Goal: Information Seeking & Learning: Learn about a topic

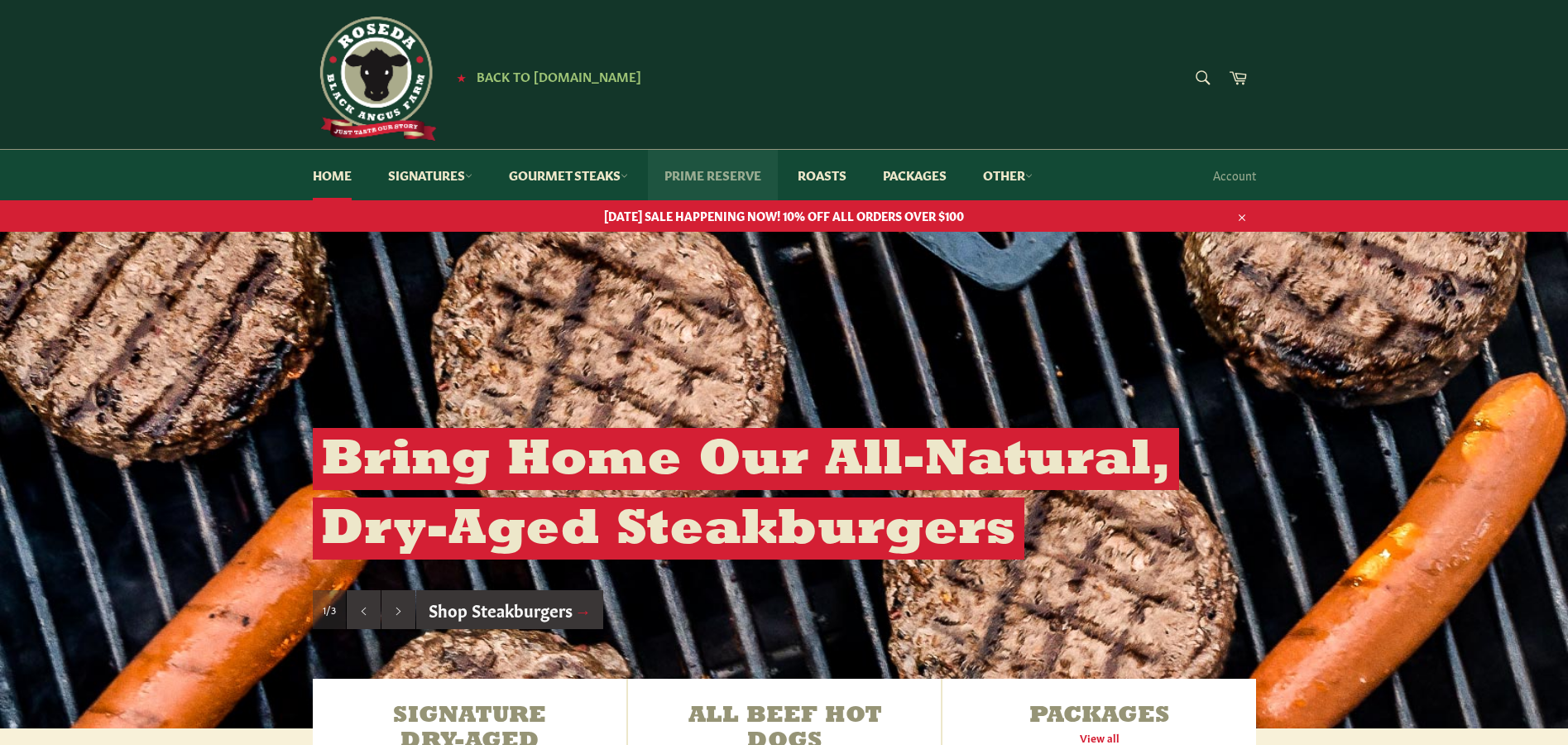
click at [699, 172] on link "Prime Reserve" at bounding box center [713, 175] width 130 height 50
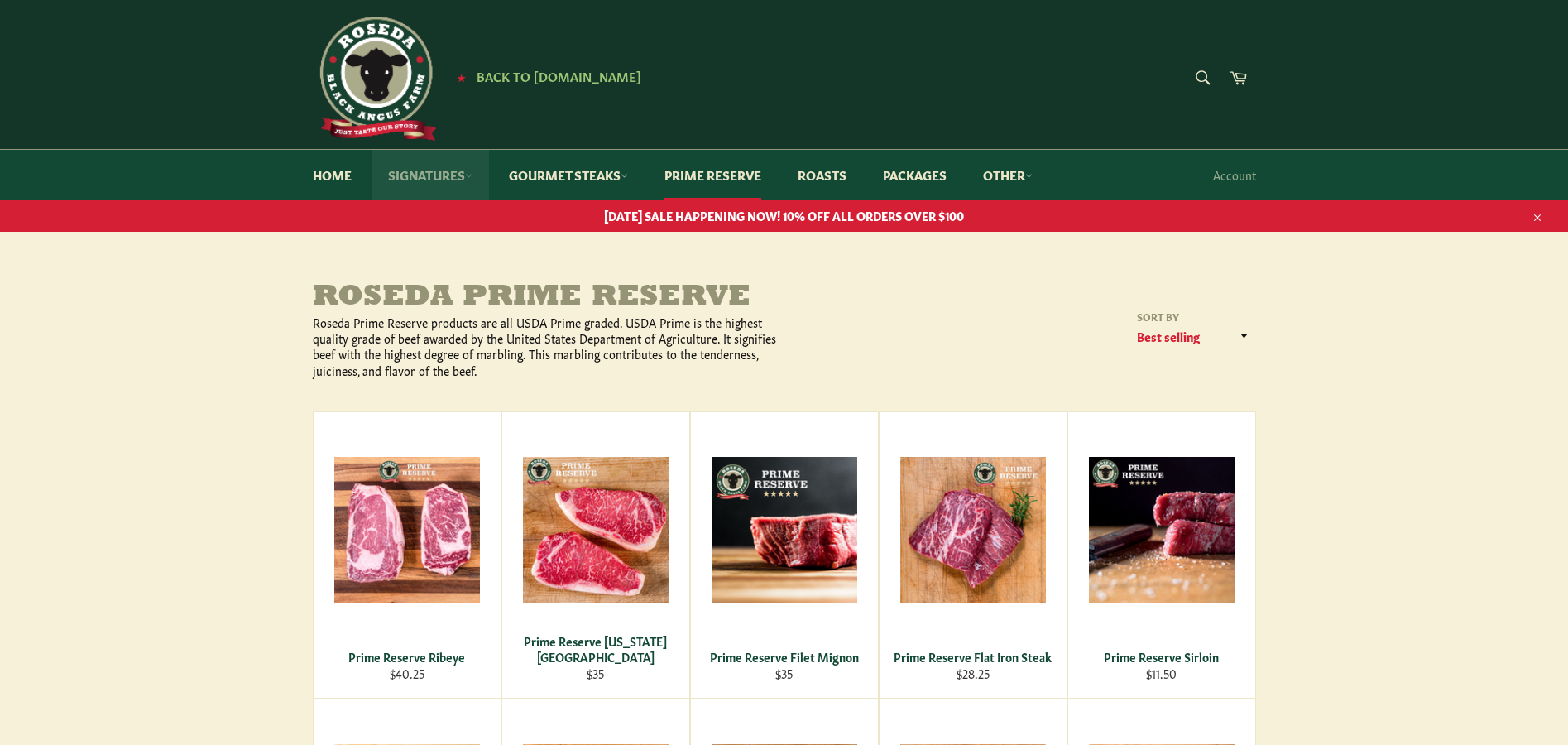
click at [421, 165] on link "Signatures" at bounding box center [430, 175] width 118 height 50
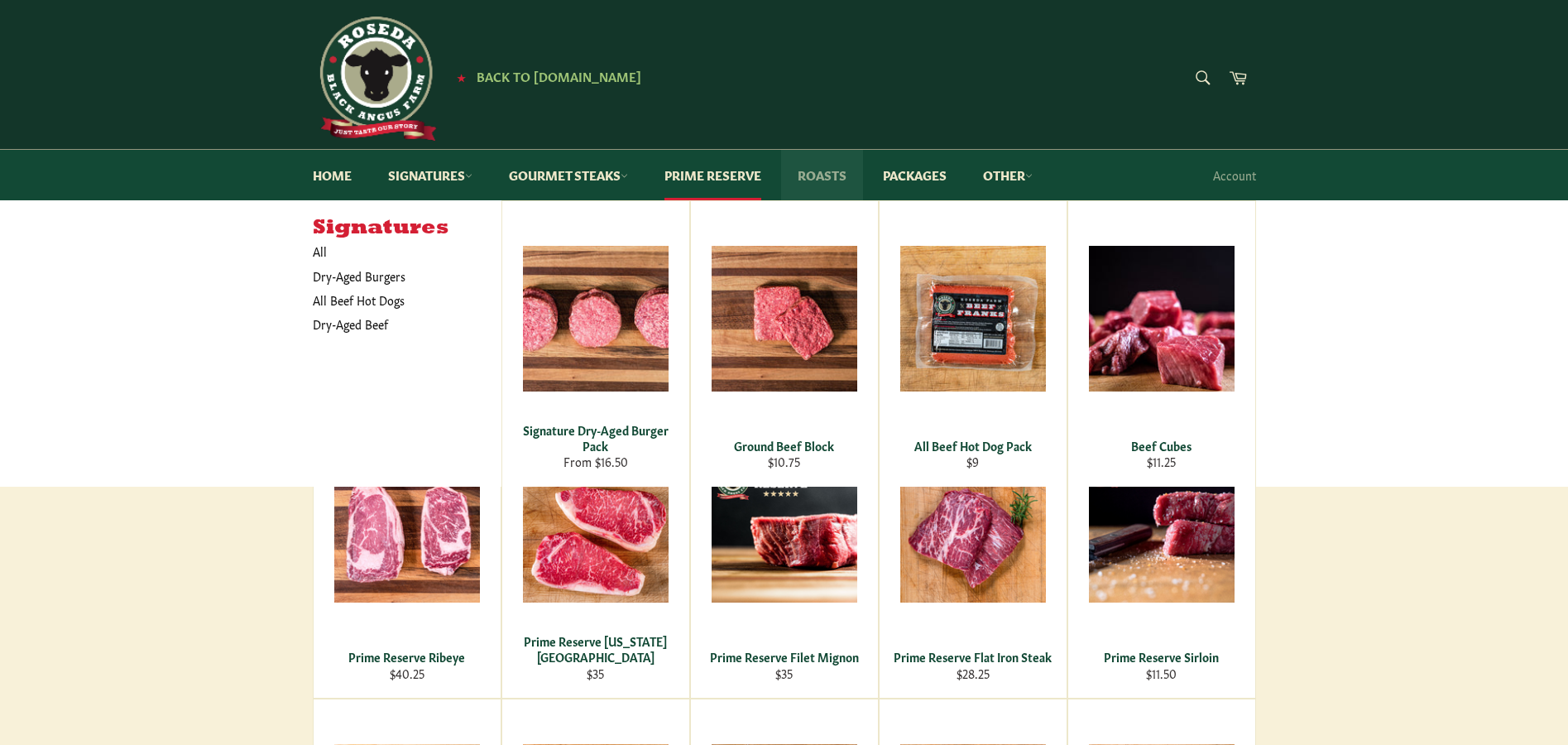
click at [812, 177] on link "Roasts" at bounding box center [822, 175] width 82 height 50
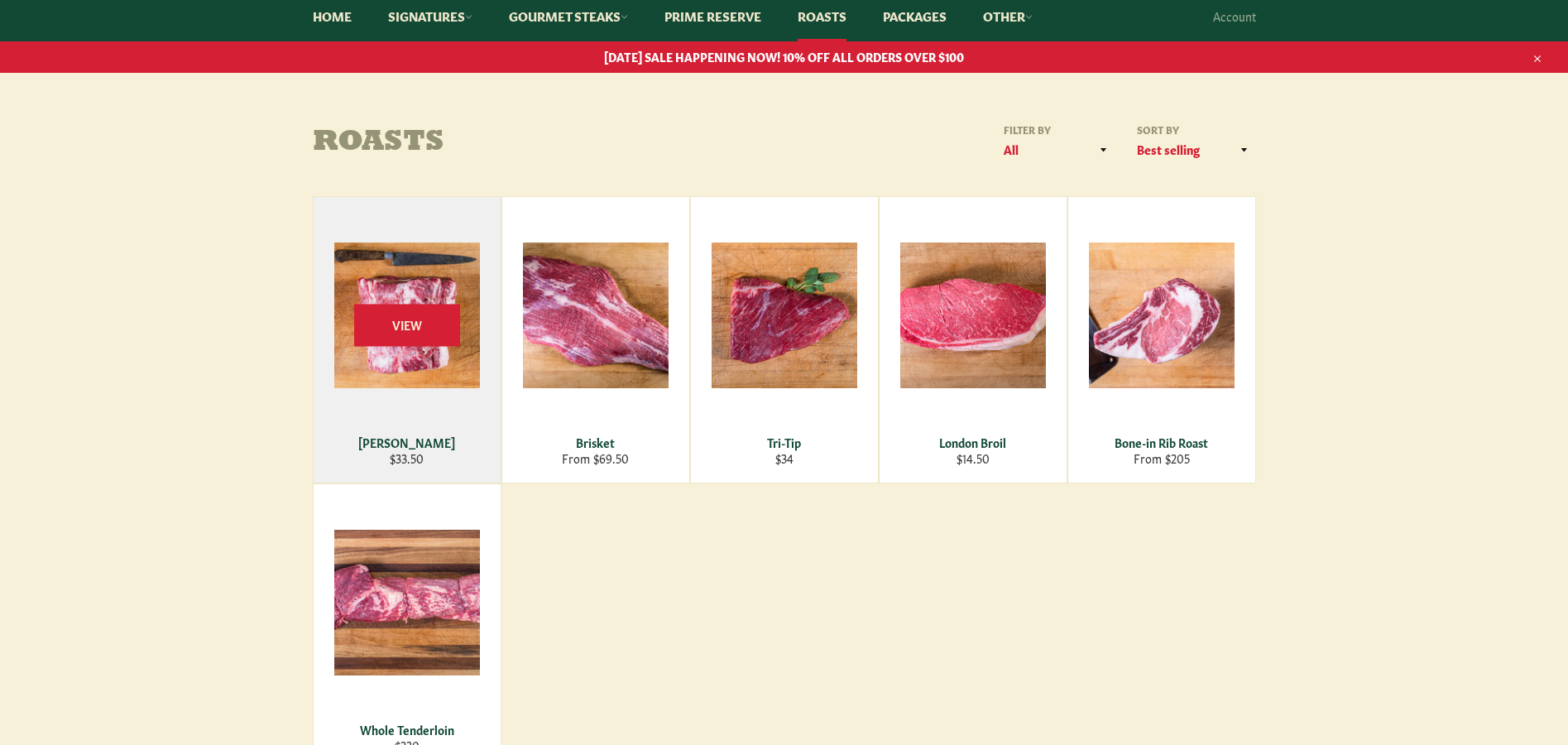
scroll to position [165, 0]
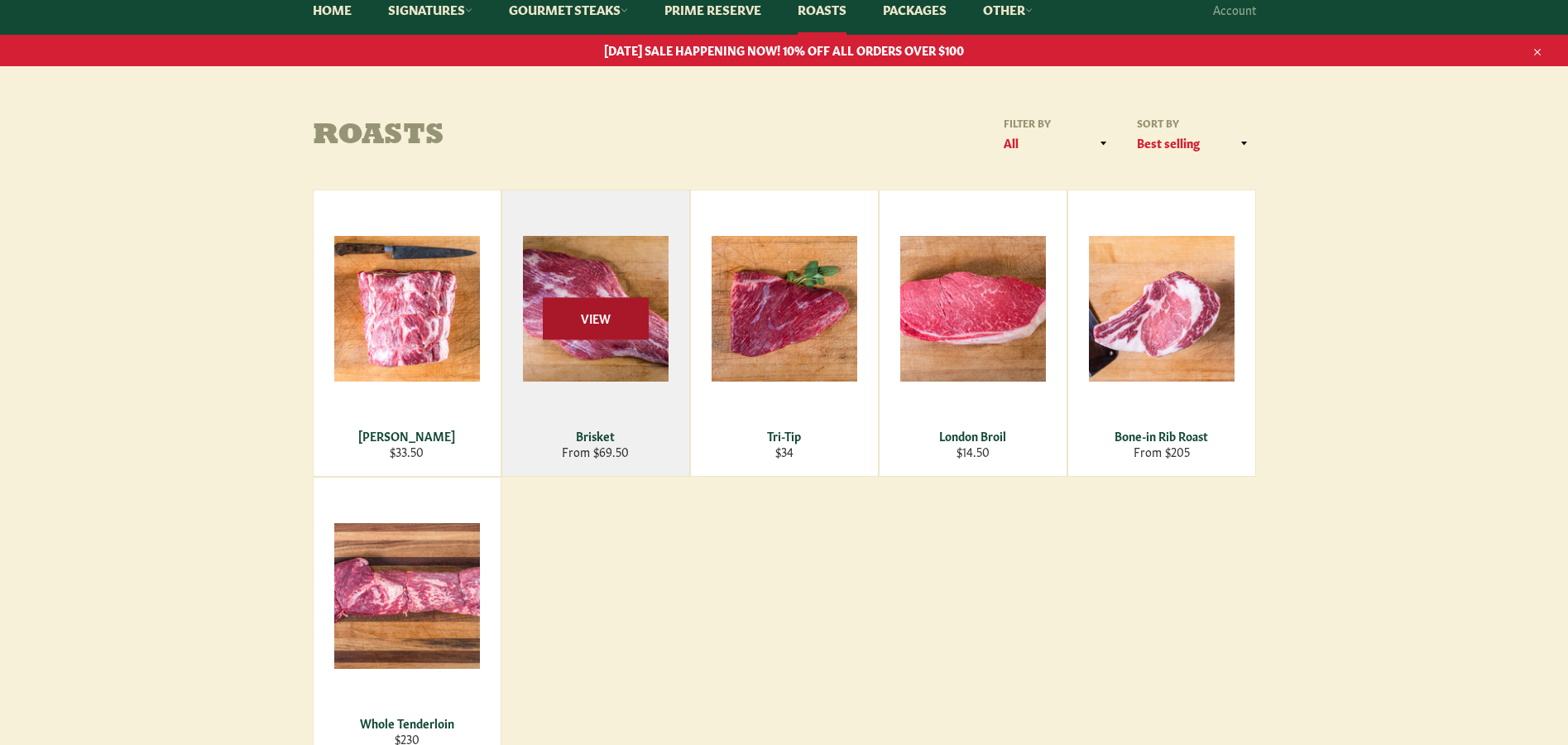
click at [590, 324] on span "View" at bounding box center [595, 318] width 106 height 43
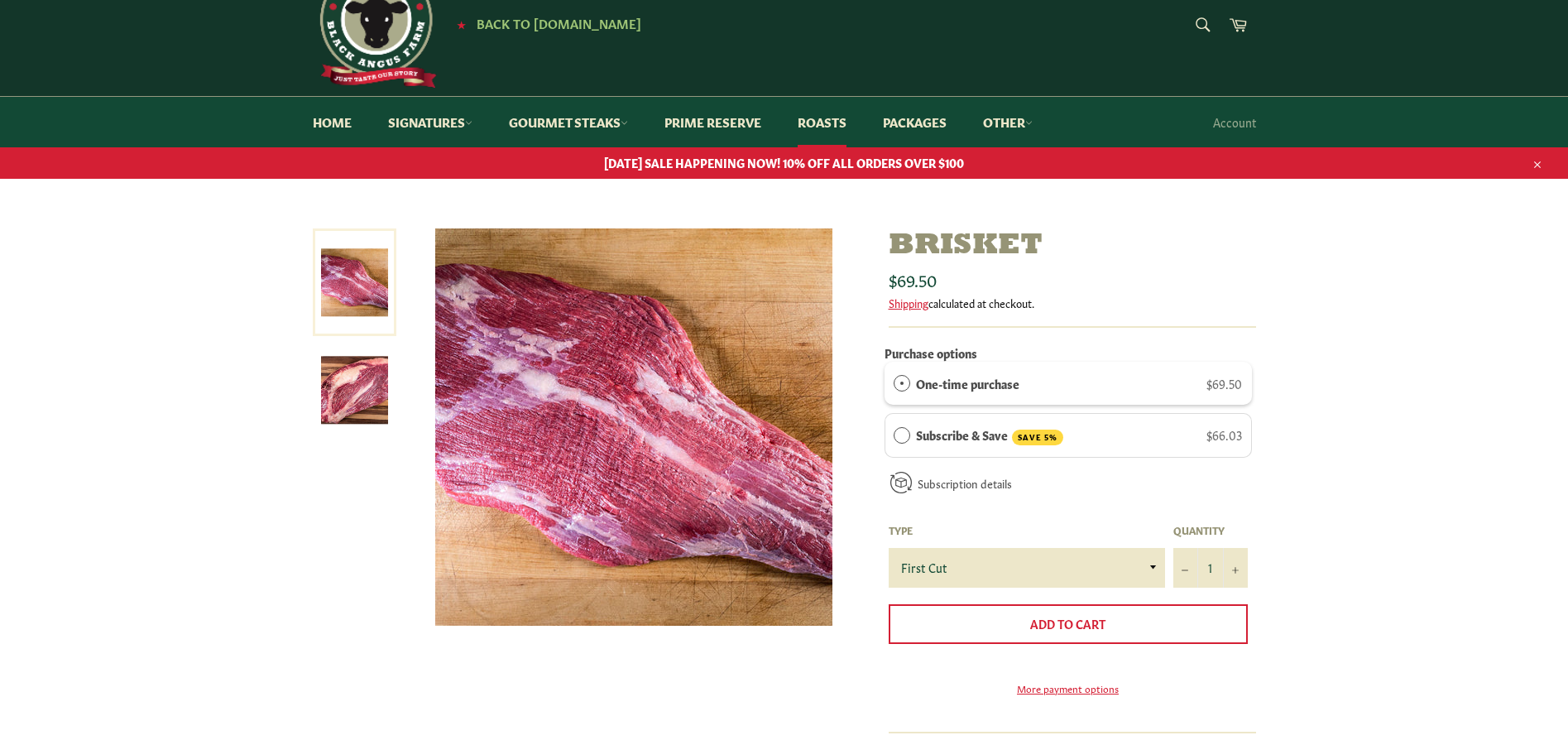
scroll to position [83, 0]
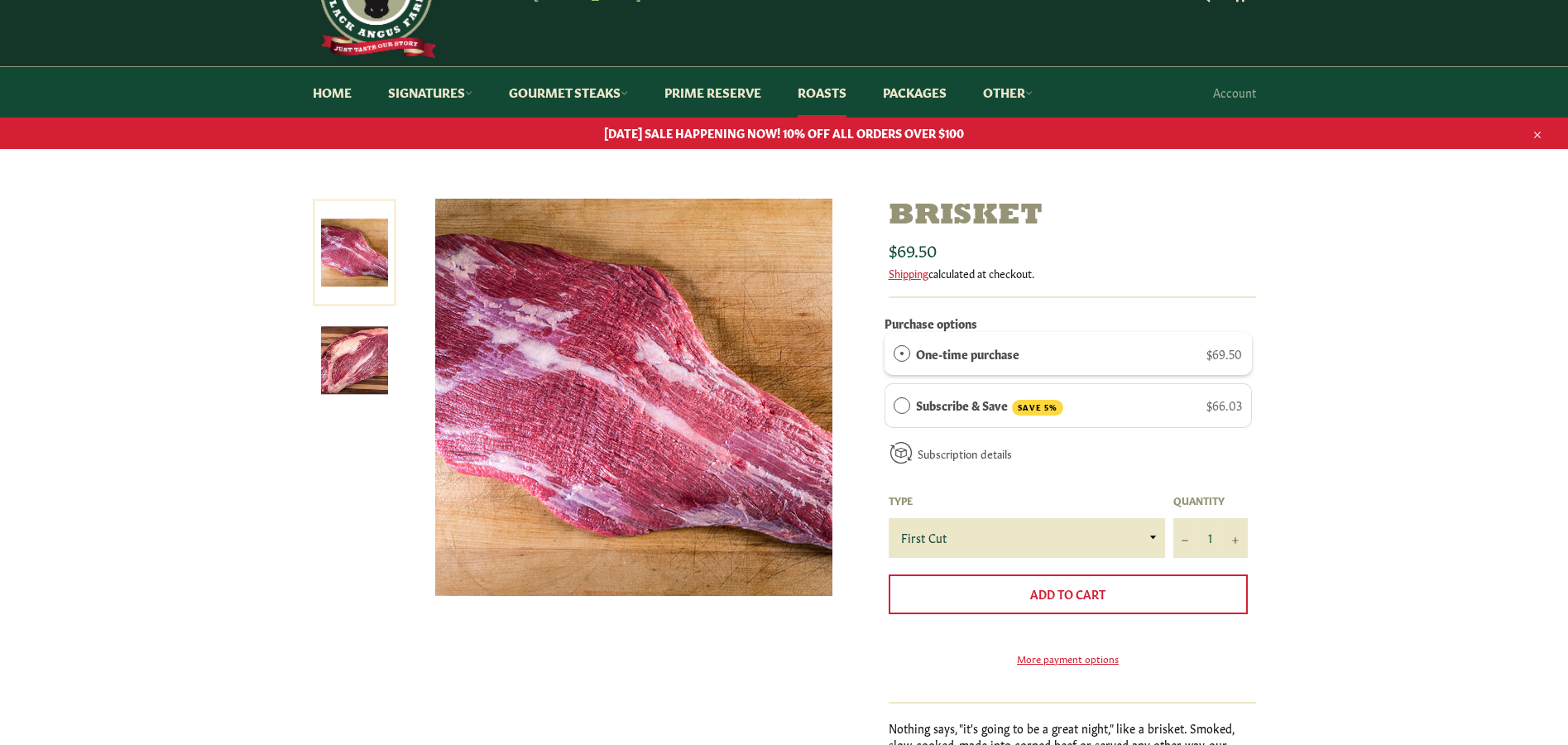
click at [364, 362] on img at bounding box center [355, 361] width 67 height 67
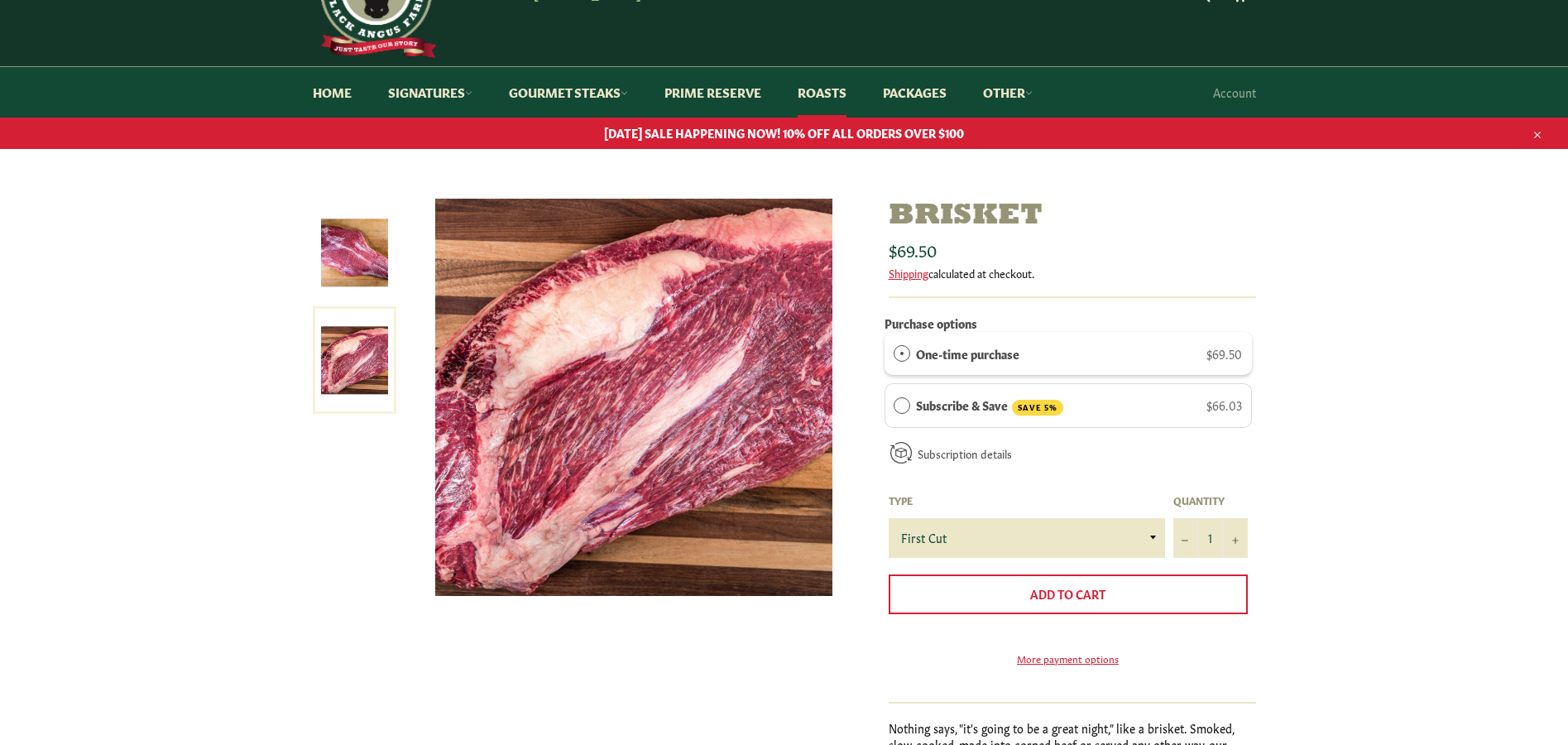
click at [351, 241] on img at bounding box center [355, 253] width 67 height 67
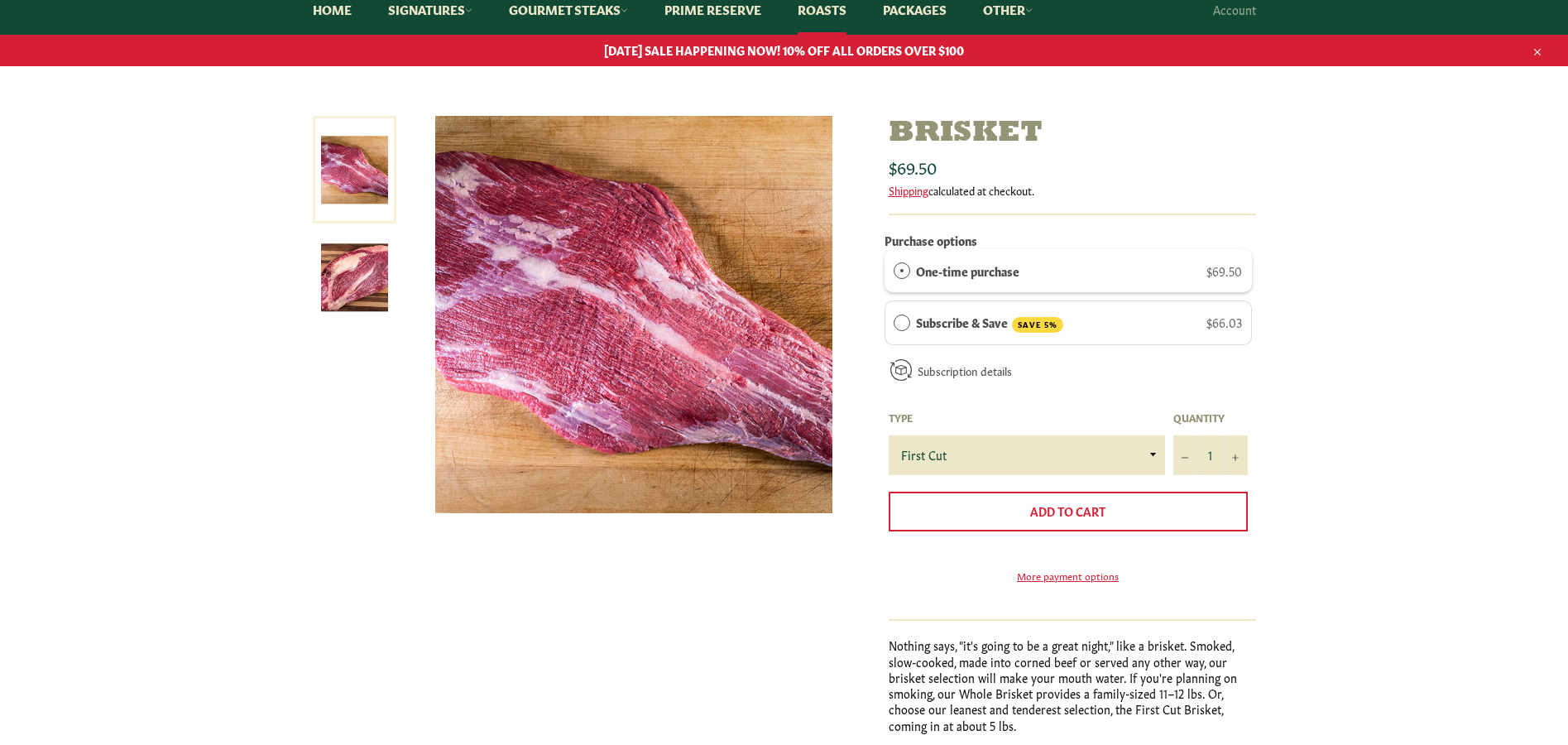
scroll to position [0, 0]
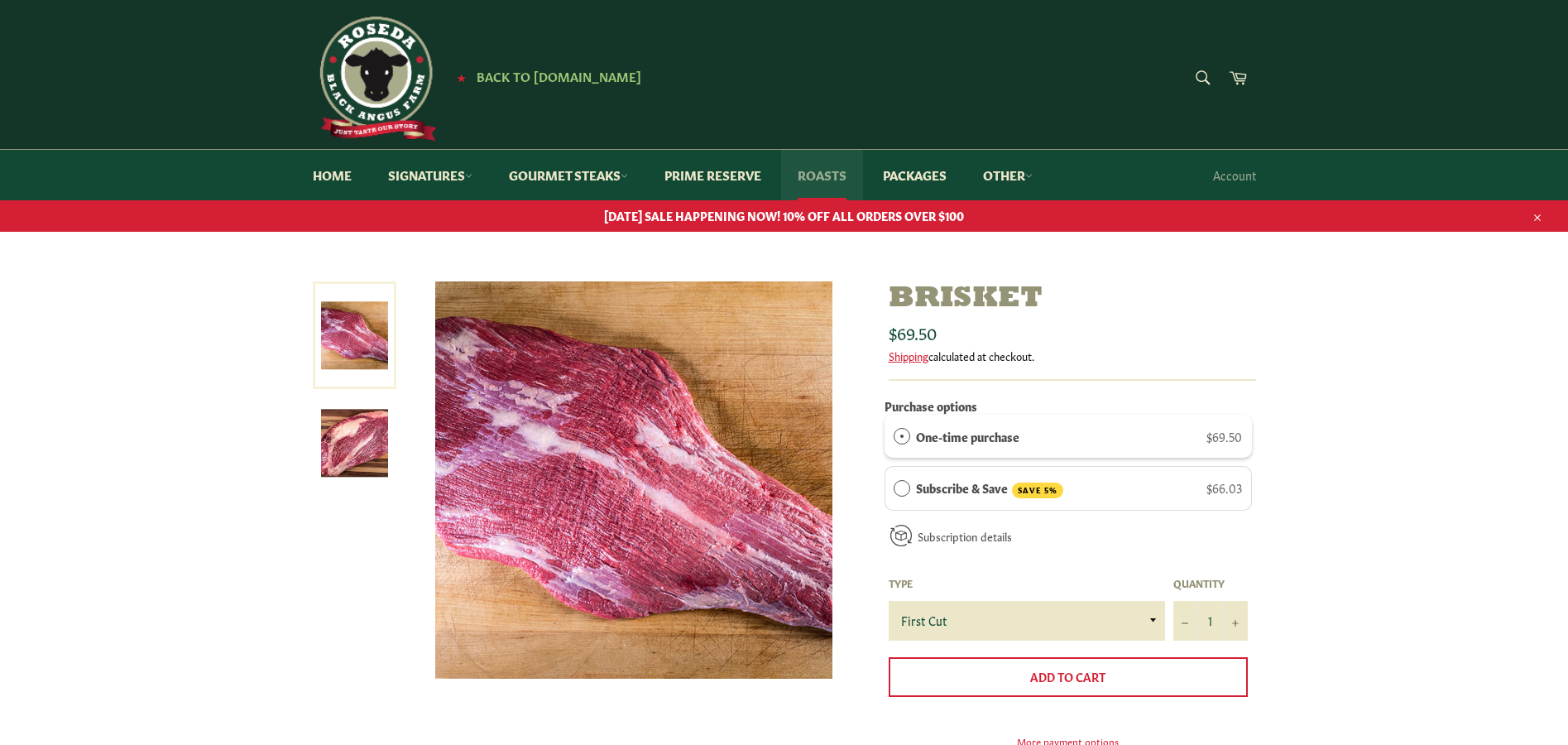
click at [822, 171] on link "Roasts" at bounding box center [822, 175] width 82 height 50
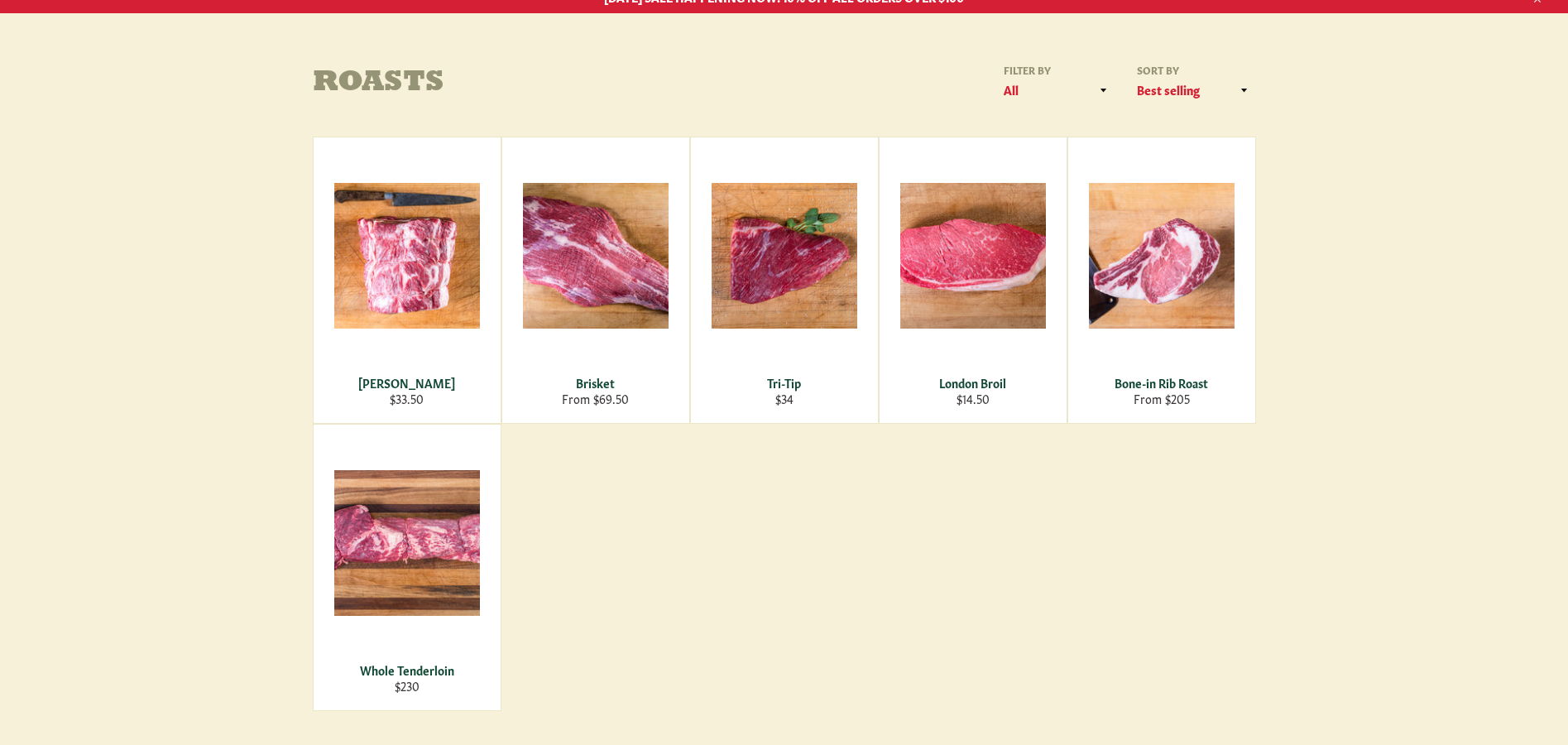
scroll to position [248, 0]
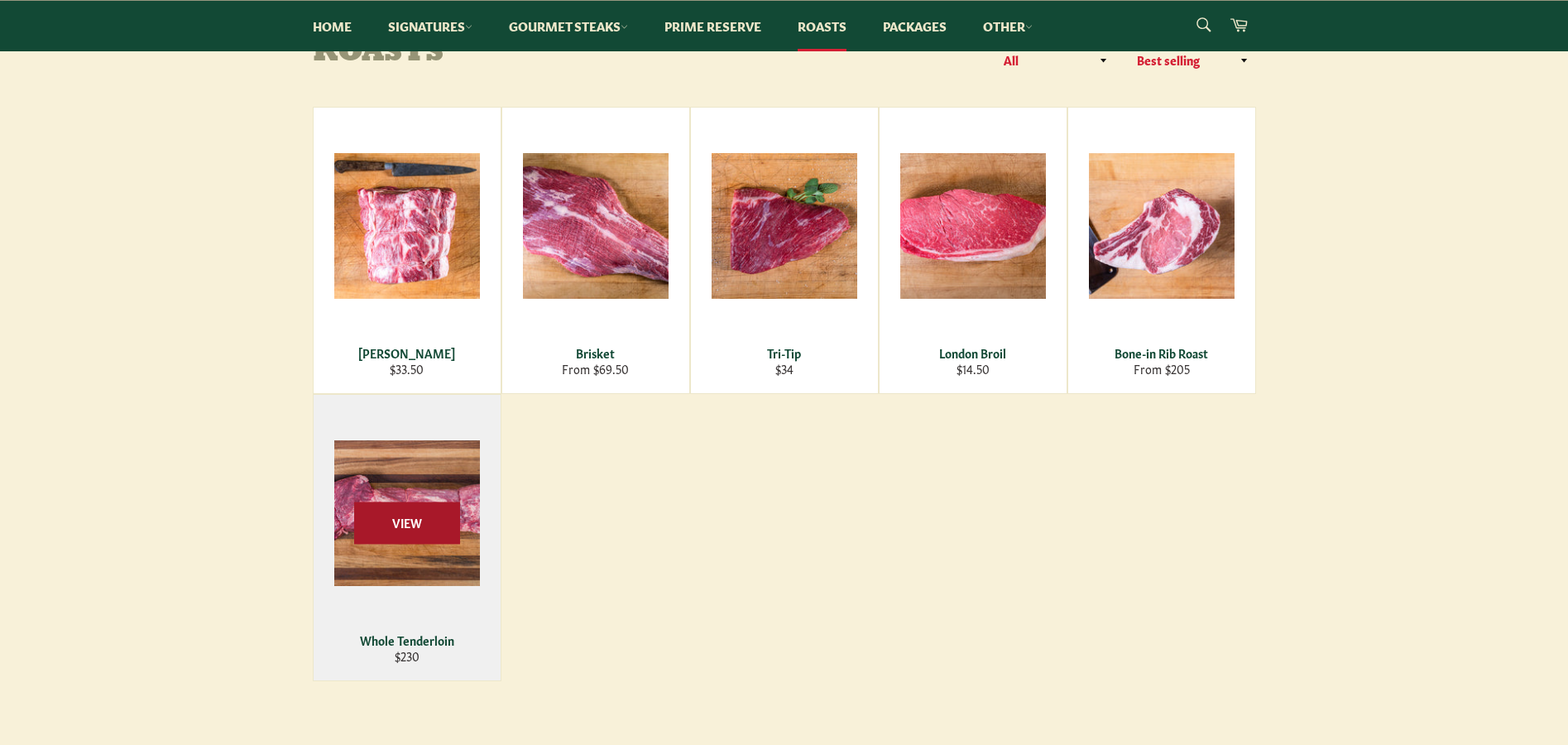
click at [417, 503] on span "View" at bounding box center [407, 523] width 106 height 43
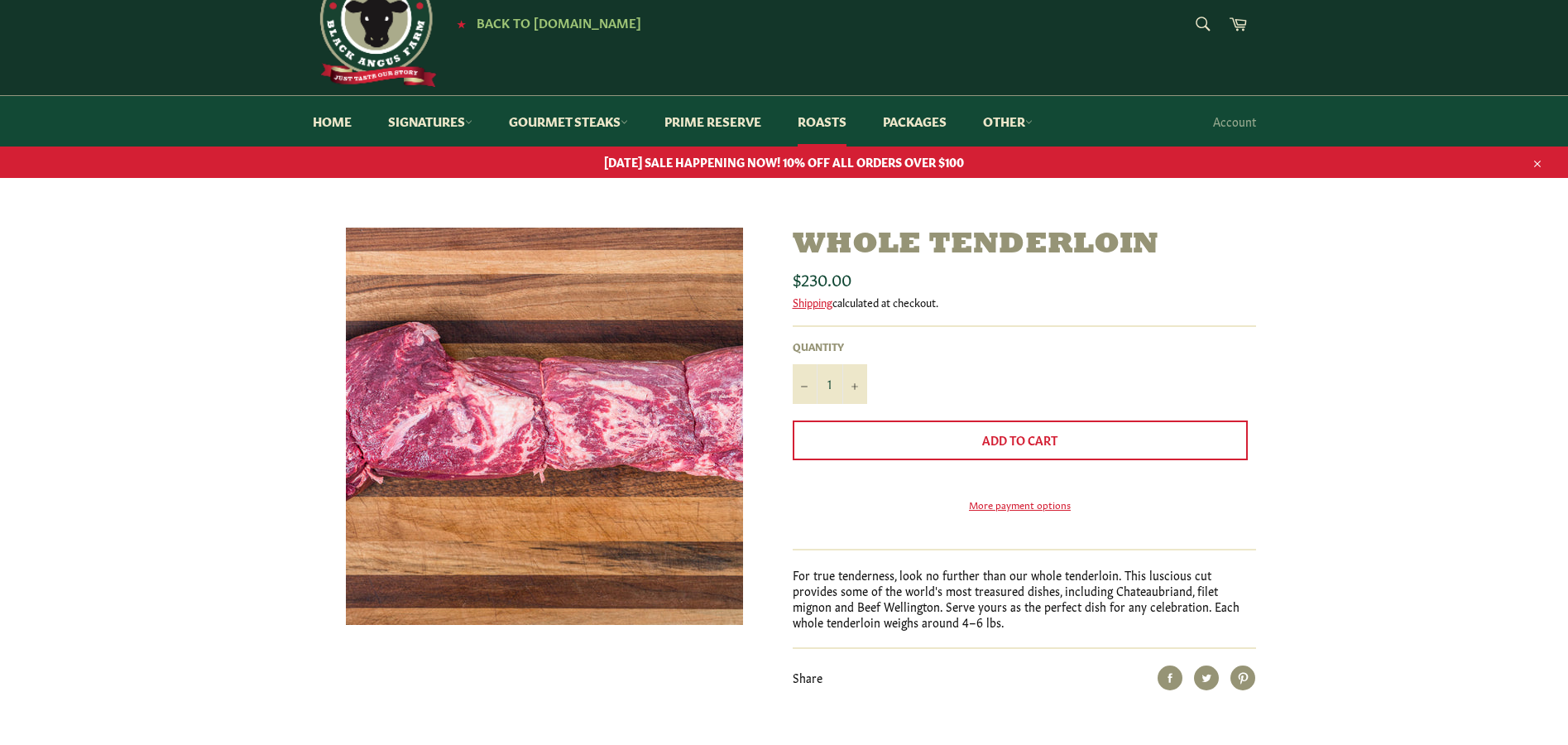
scroll to position [83, 0]
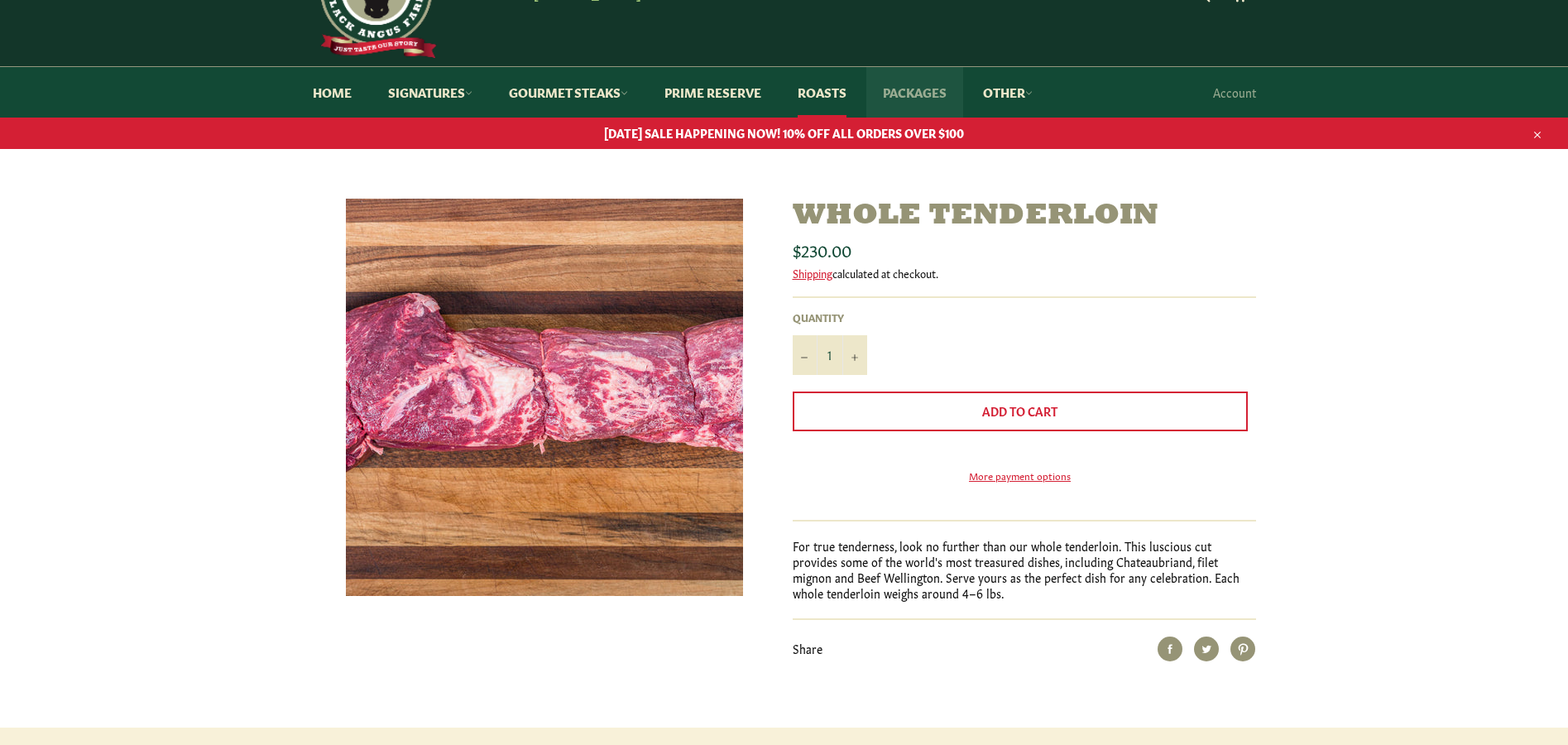
click at [926, 79] on link "Packages" at bounding box center [915, 92] width 97 height 50
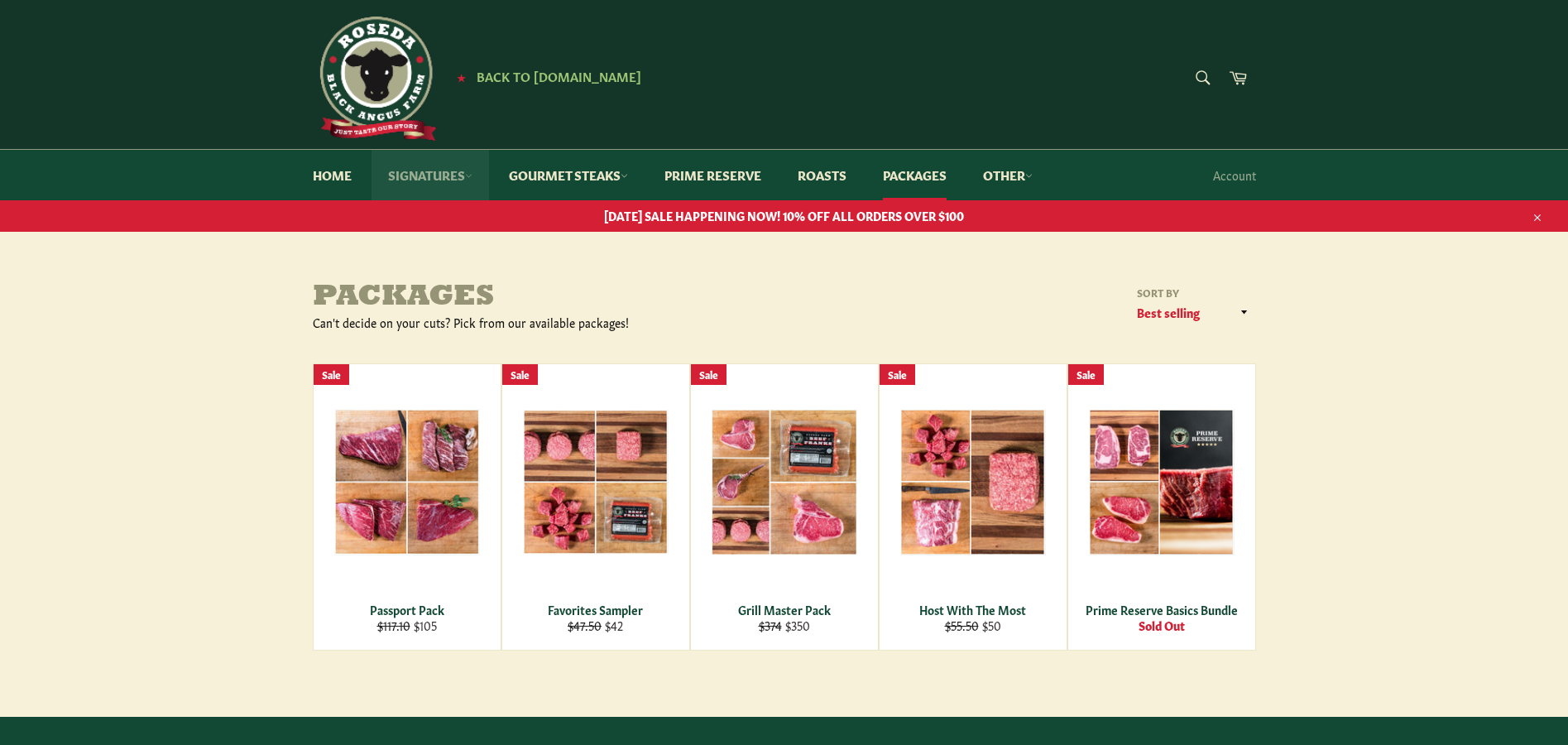
click at [437, 175] on link "Signatures" at bounding box center [430, 175] width 118 height 50
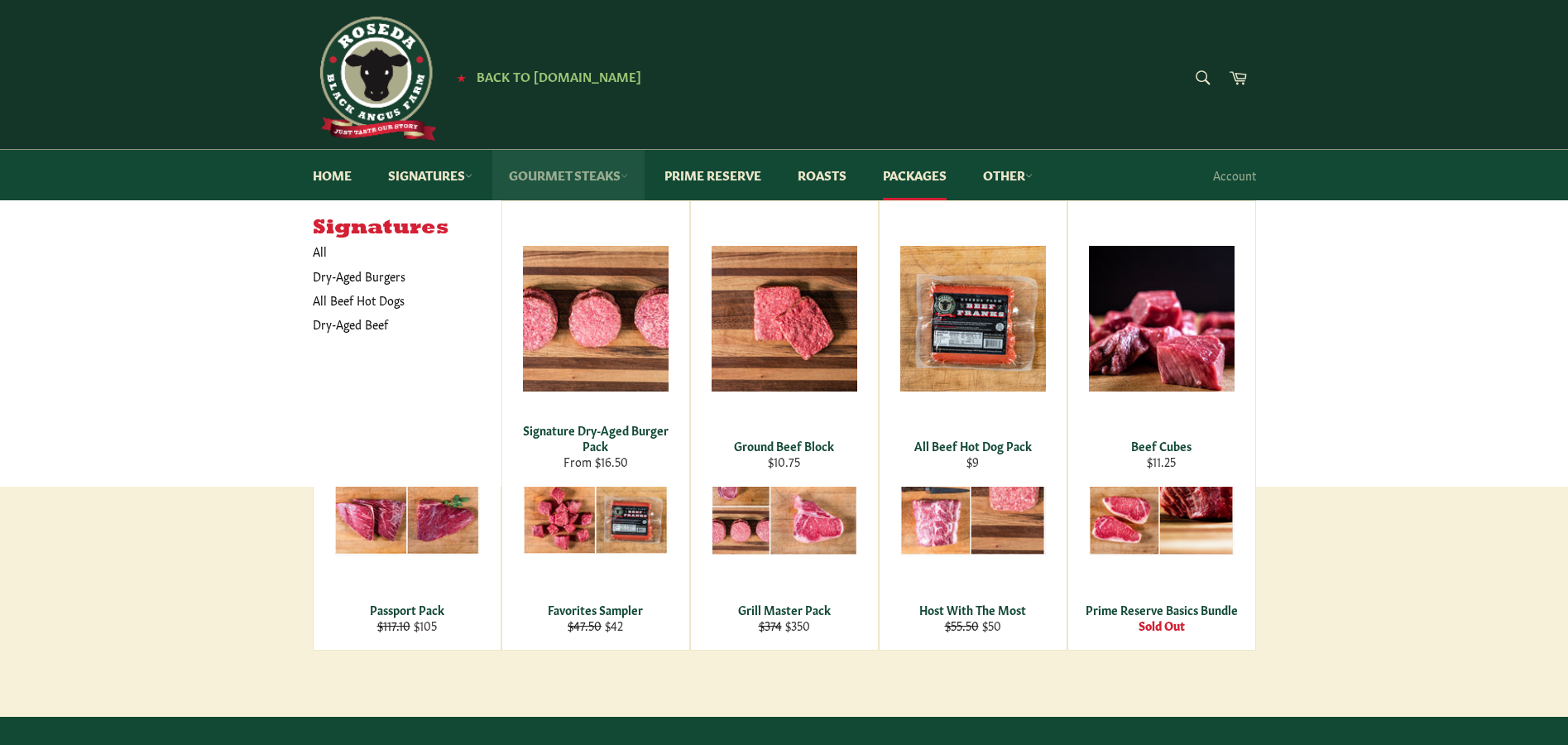
click at [563, 180] on link "Gourmet Steaks" at bounding box center [569, 175] width 152 height 50
